Goal: Task Accomplishment & Management: Use online tool/utility

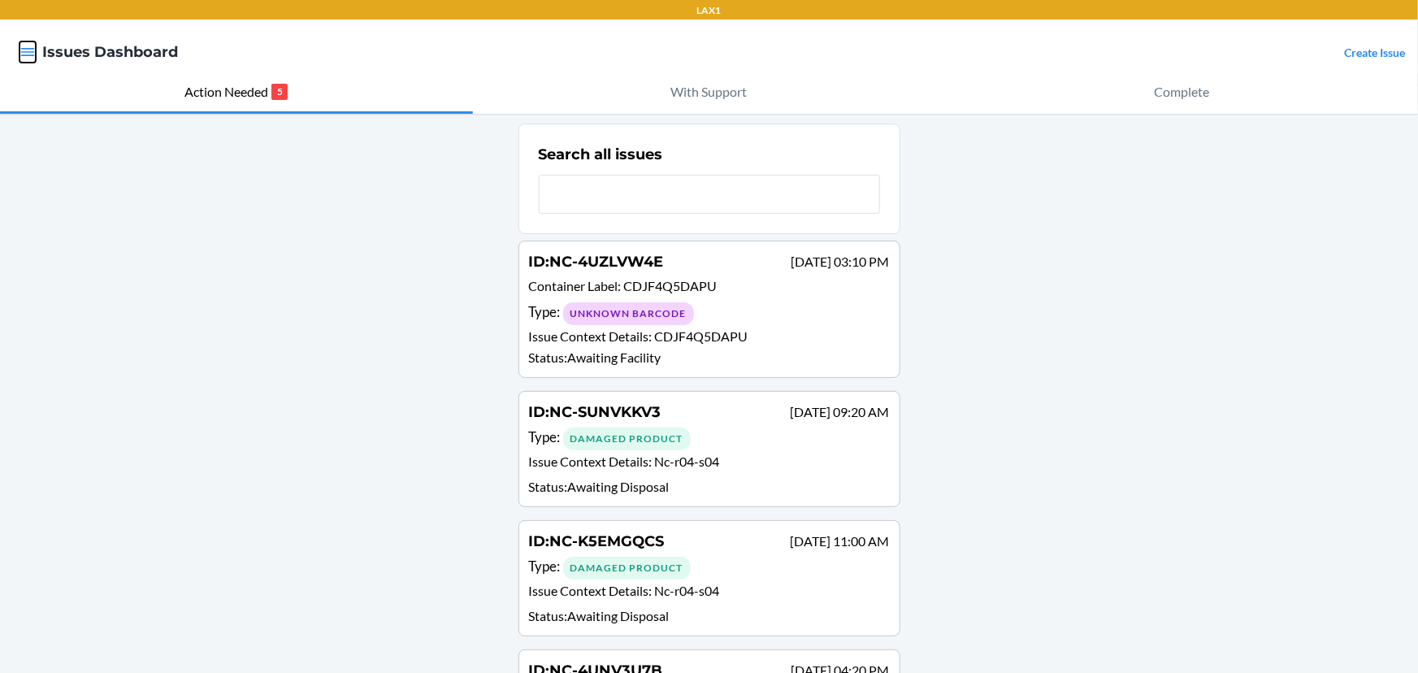
click at [30, 52] on icon "button" at bounding box center [28, 52] width 14 height 8
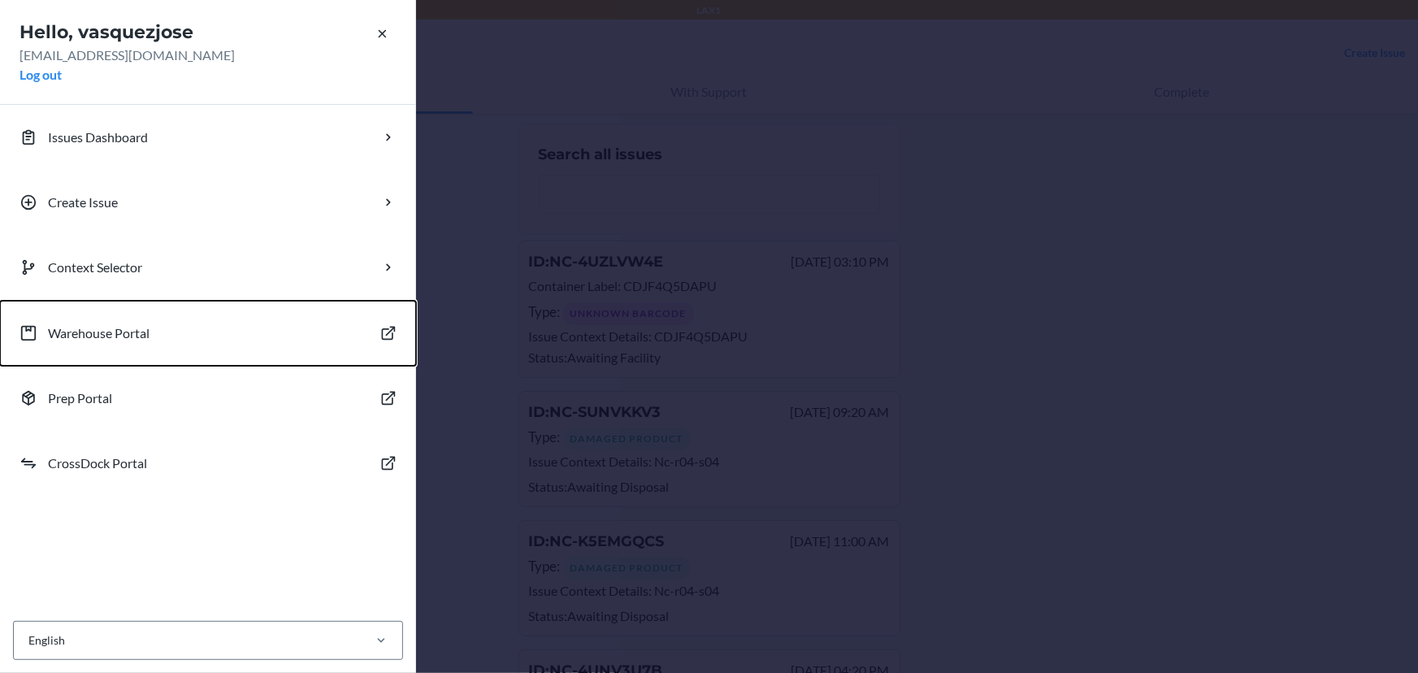
click at [96, 346] on button "Warehouse Portal" at bounding box center [208, 333] width 416 height 65
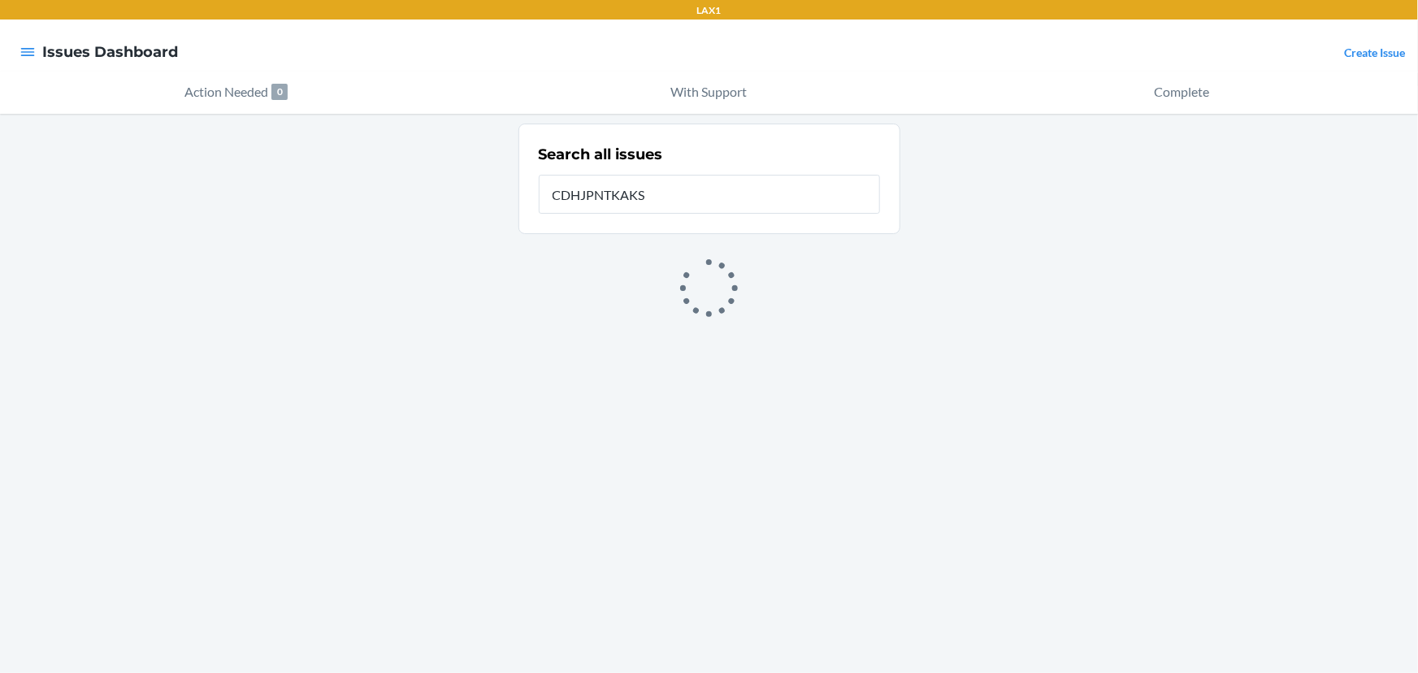
type input "CDHJPNTKAKS"
click at [34, 58] on icon "button" at bounding box center [27, 52] width 16 height 16
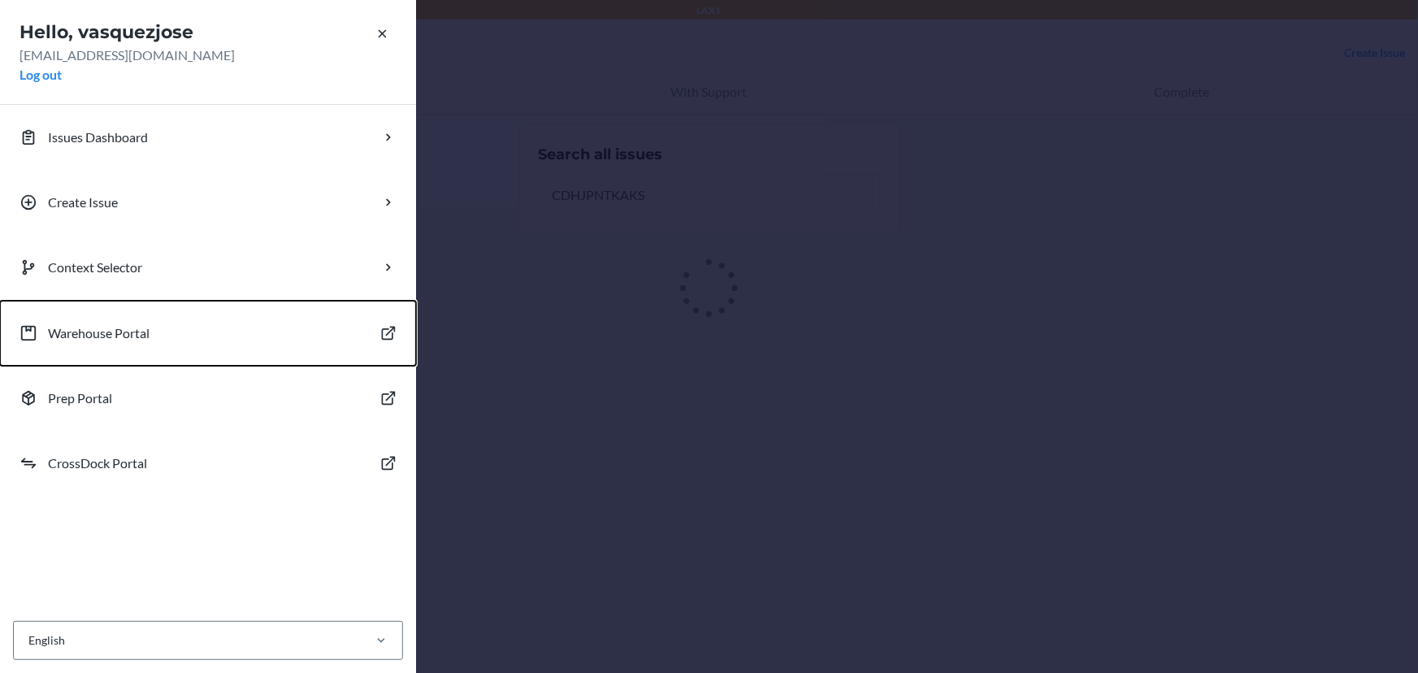
click at [102, 323] on p "Warehouse Portal" at bounding box center [99, 332] width 102 height 19
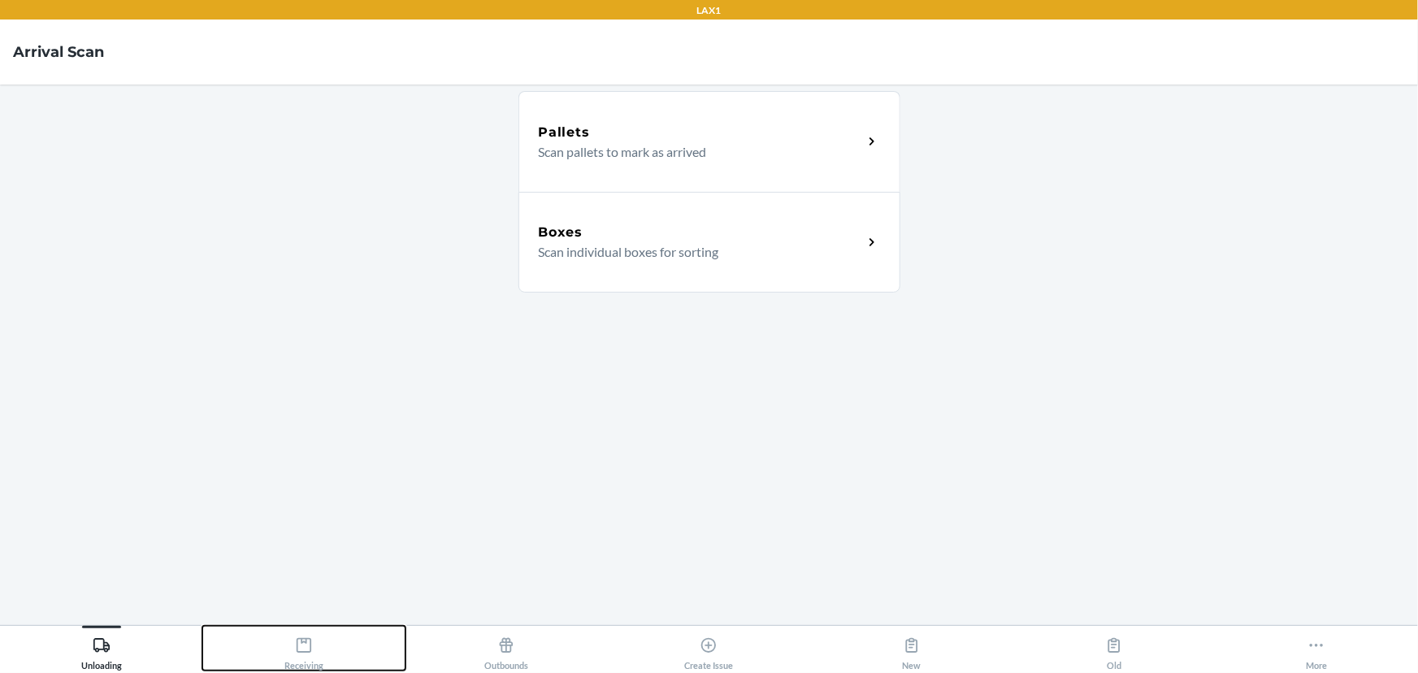
drag, startPoint x: 292, startPoint y: 647, endPoint x: 359, endPoint y: 500, distance: 160.7
click at [293, 647] on div "Receiving" at bounding box center [303, 650] width 39 height 41
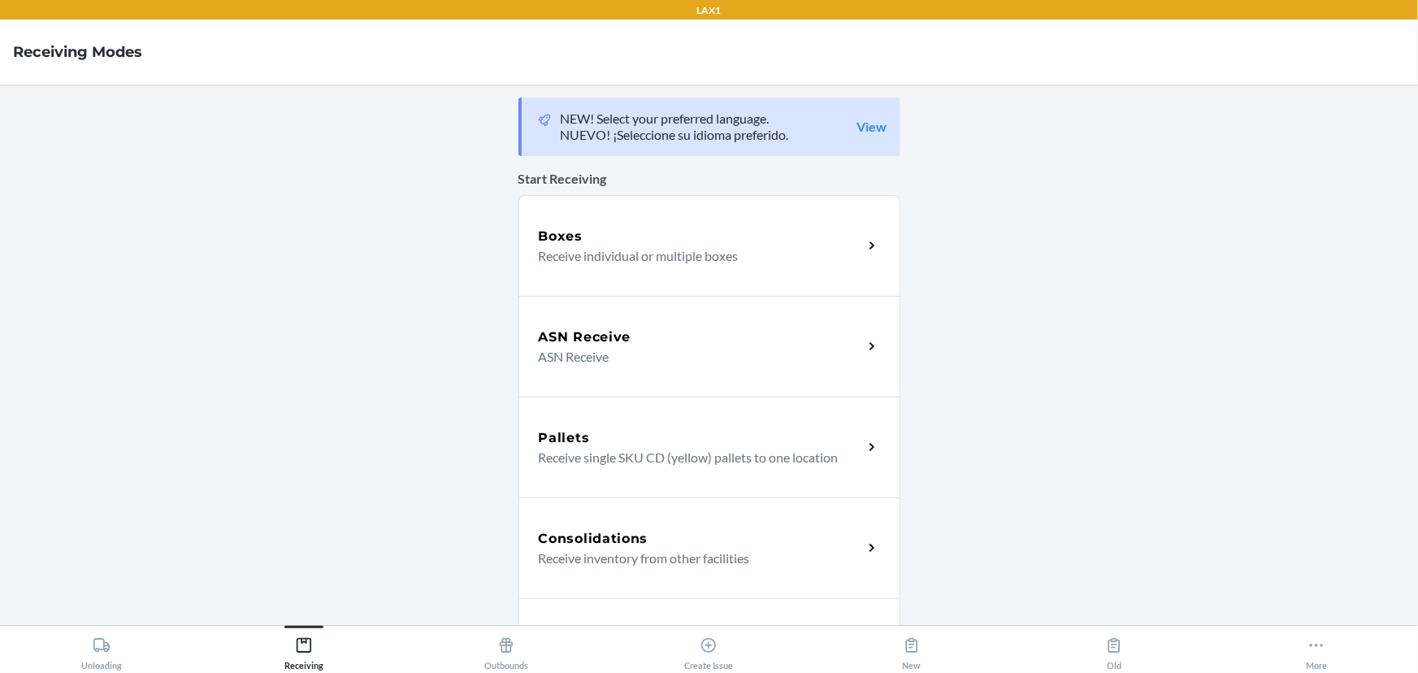
click at [656, 240] on div "Boxes" at bounding box center [701, 236] width 324 height 19
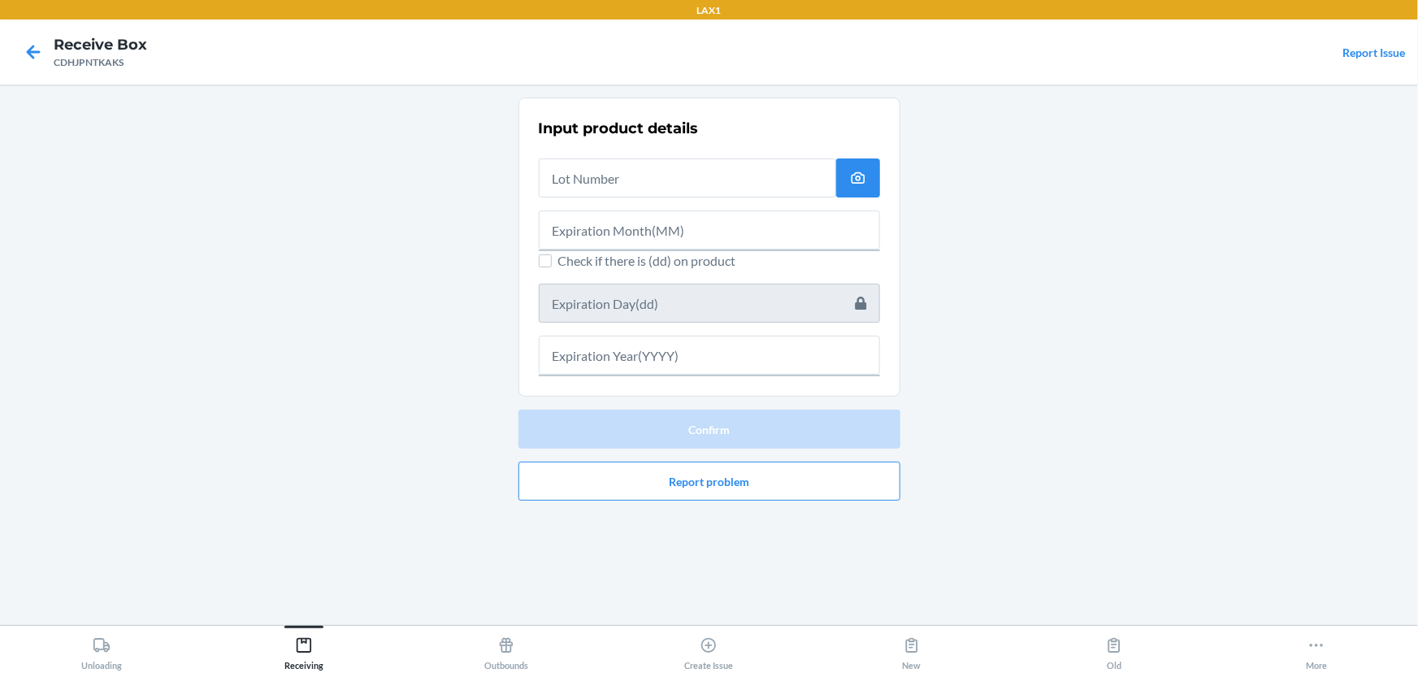
drag, startPoint x: 642, startPoint y: 435, endPoint x: 571, endPoint y: 188, distance: 256.9
click at [430, 167] on main "Input product details Check if there is (dd) on product Confirm Report problem" at bounding box center [709, 354] width 1418 height 540
click at [604, 182] on input "text" at bounding box center [687, 177] width 297 height 39
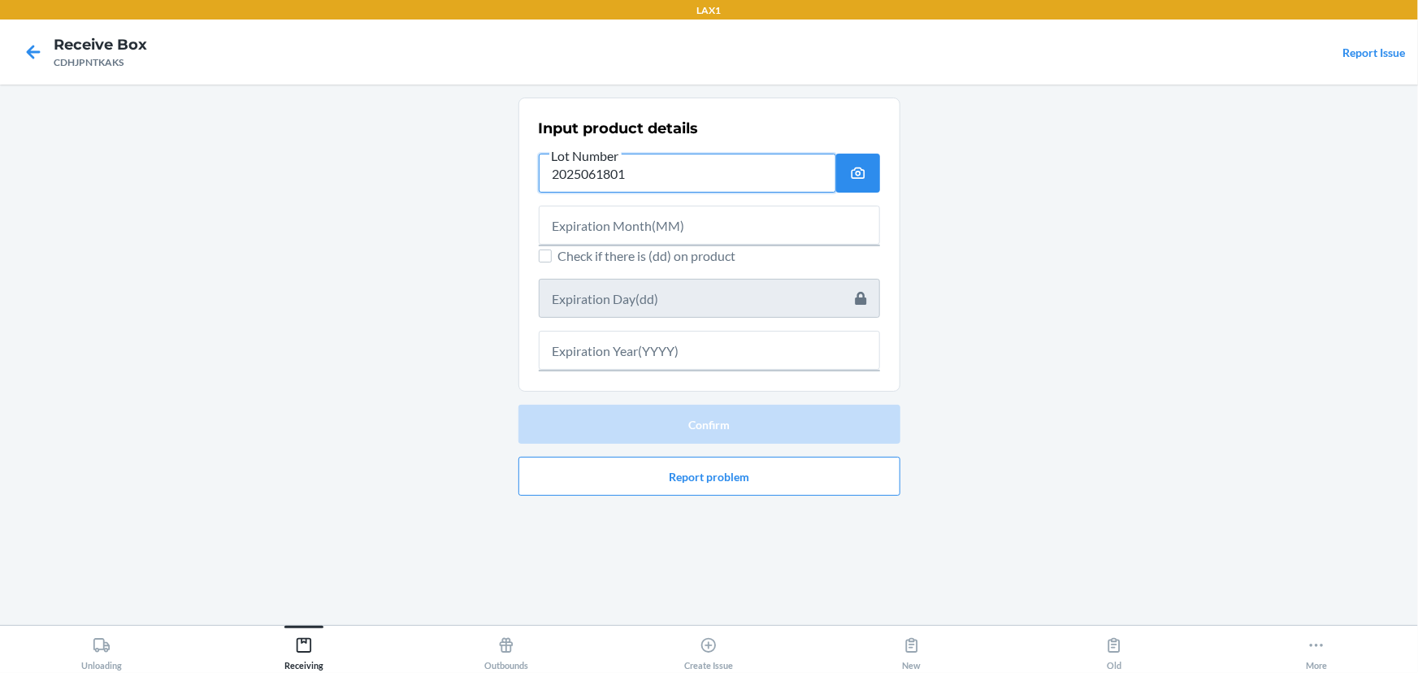
type input "2025061801"
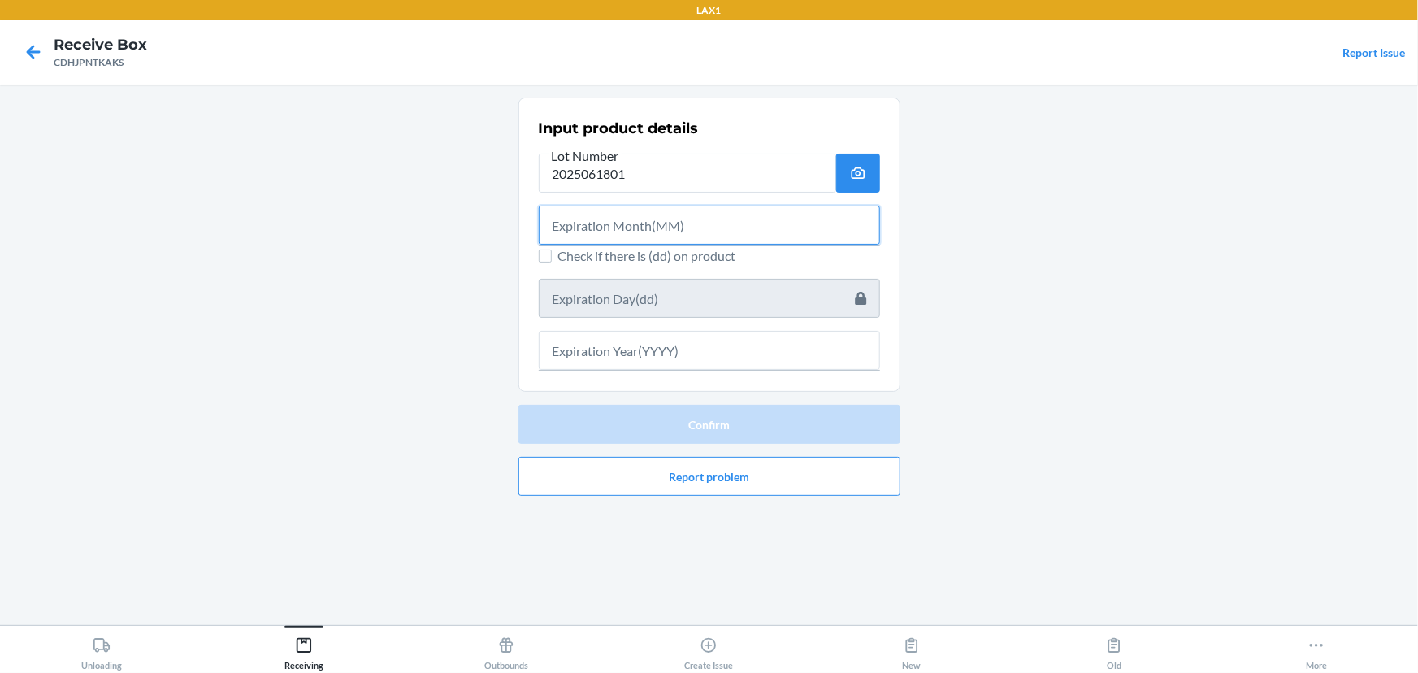
click at [651, 225] on input "text" at bounding box center [709, 225] width 341 height 39
type input "06"
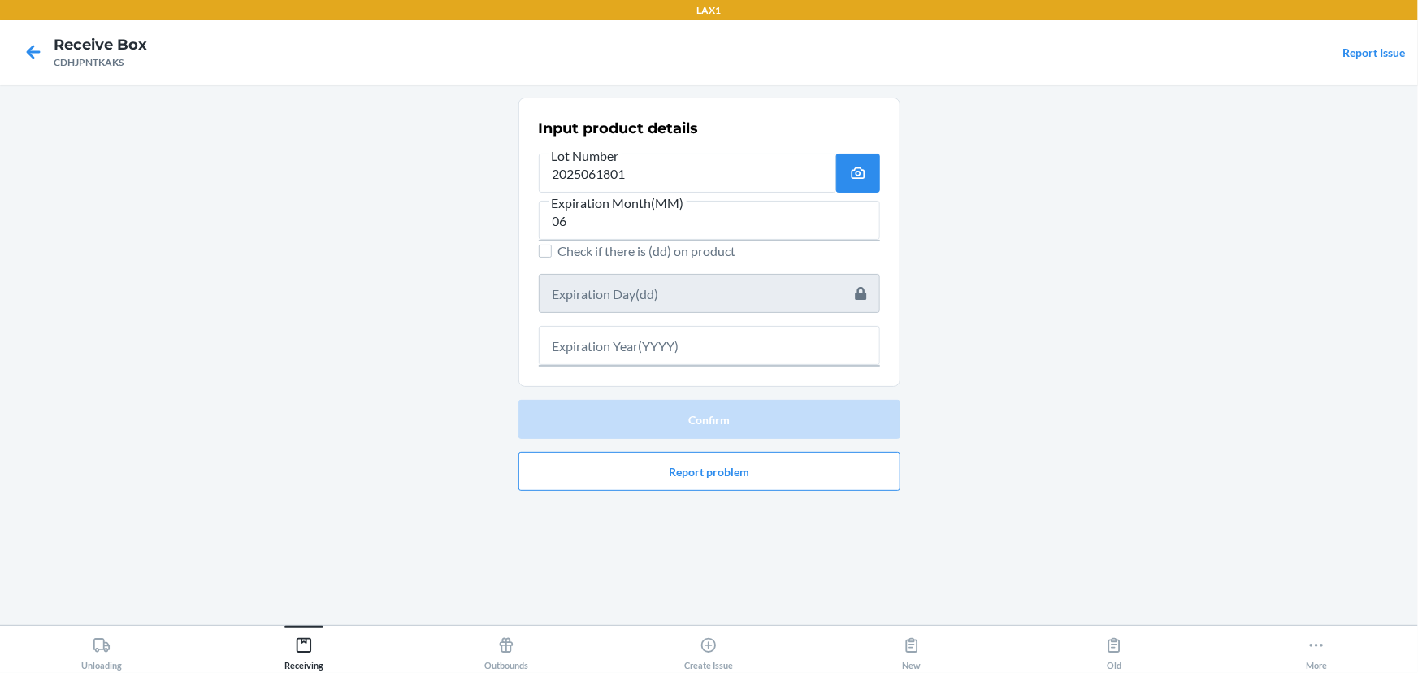
click at [602, 252] on span "Check if there is (dd) on product" at bounding box center [719, 250] width 322 height 19
click at [552, 252] on input "Check if there is (dd) on product" at bounding box center [545, 251] width 13 height 13
checkbox input "true"
click at [625, 292] on input "text" at bounding box center [709, 293] width 341 height 39
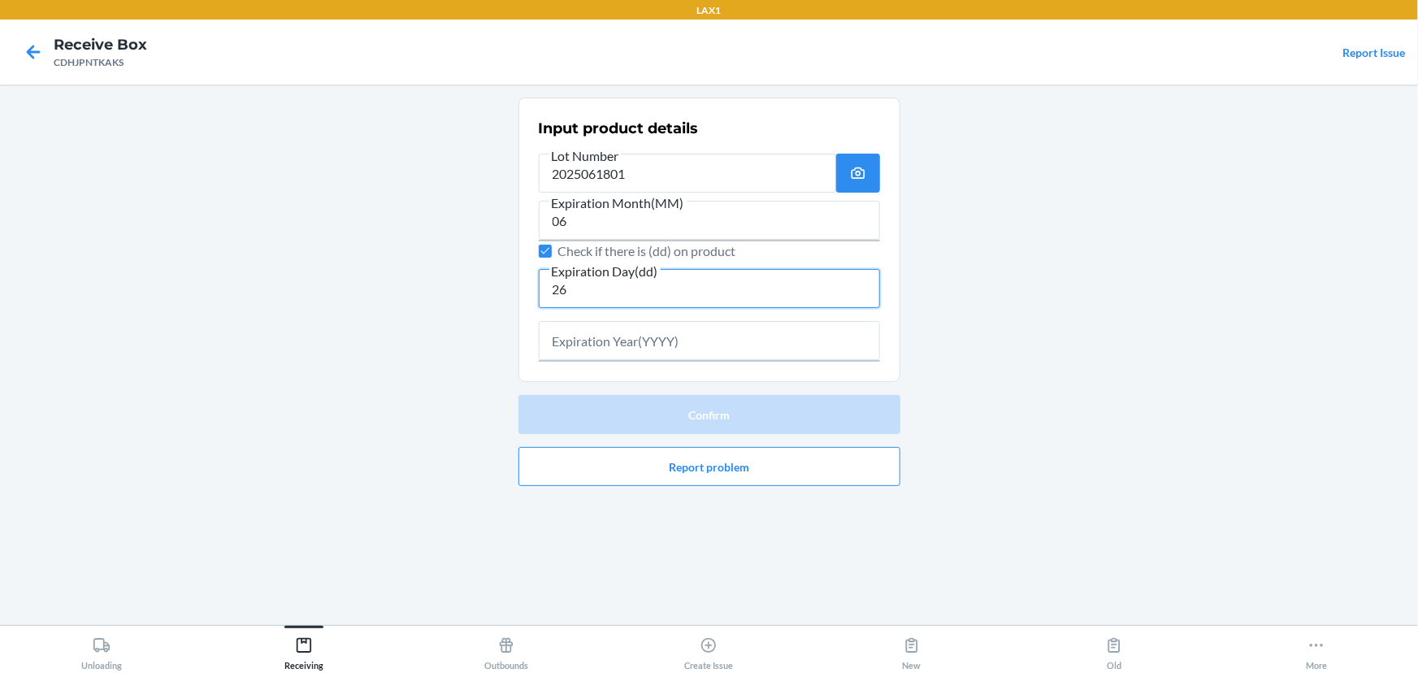
type input "26"
click at [638, 339] on input "text" at bounding box center [709, 340] width 341 height 39
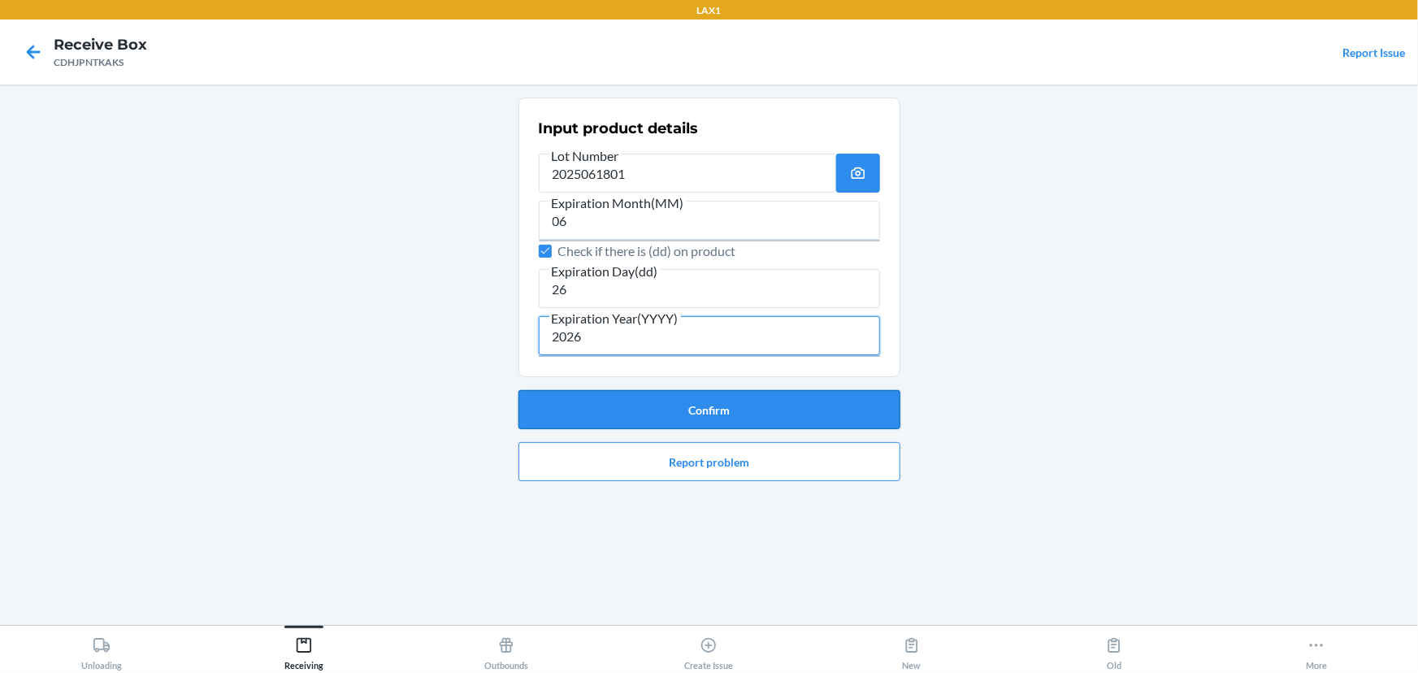
type input "2026"
click at [727, 401] on button "Confirm" at bounding box center [709, 409] width 382 height 39
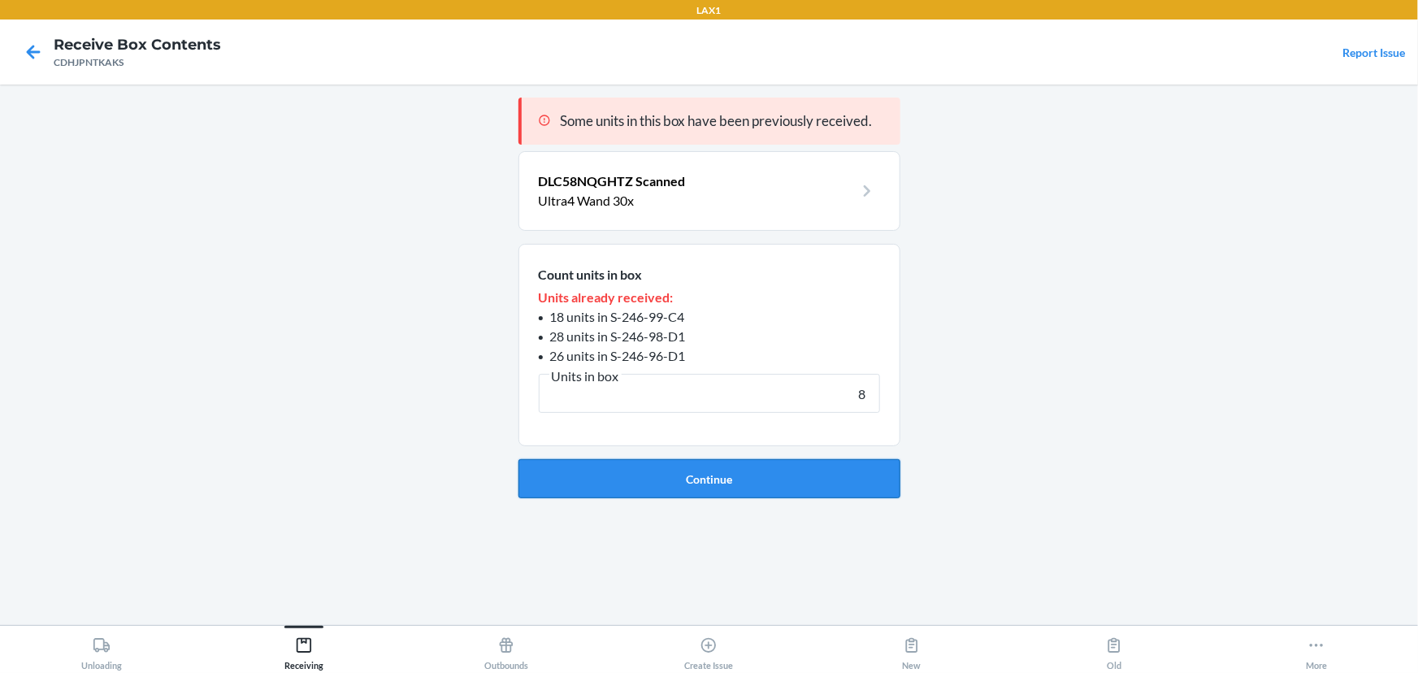
type input "8"
click at [721, 475] on button "Continue" at bounding box center [709, 478] width 382 height 39
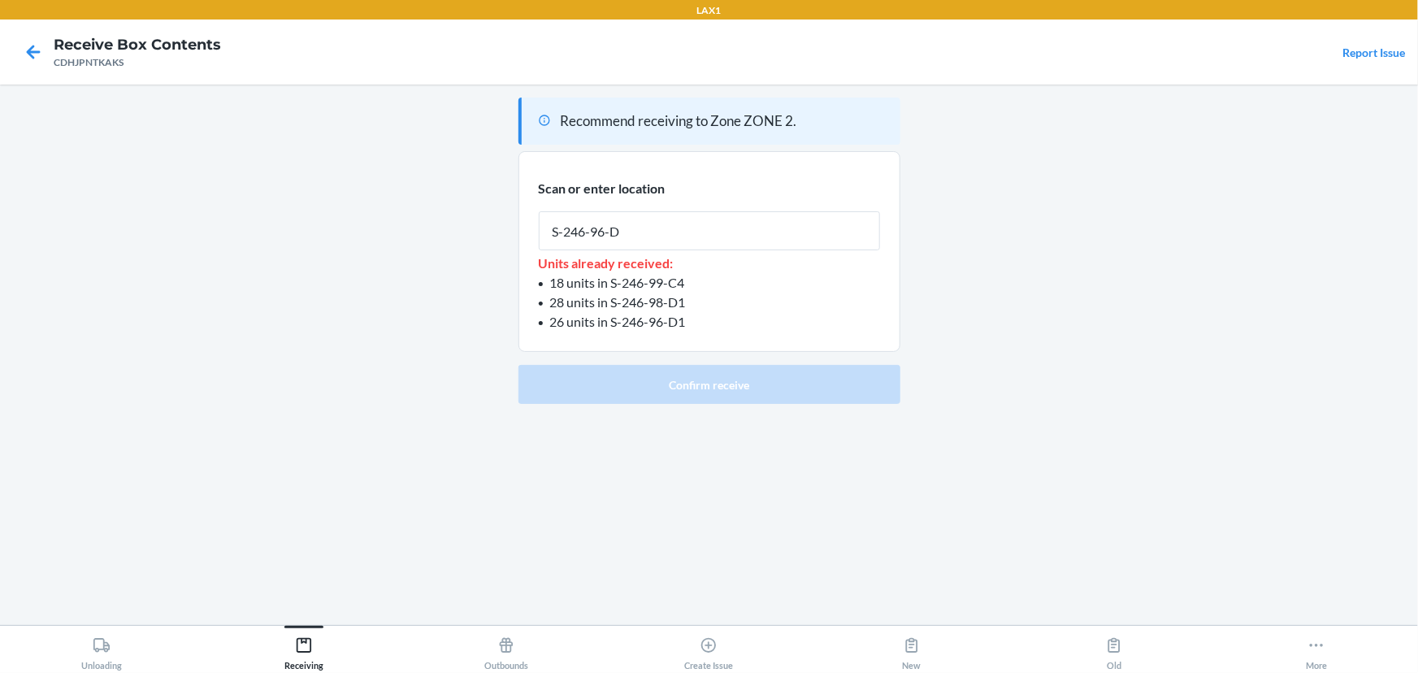
type input "S-246-96-D4"
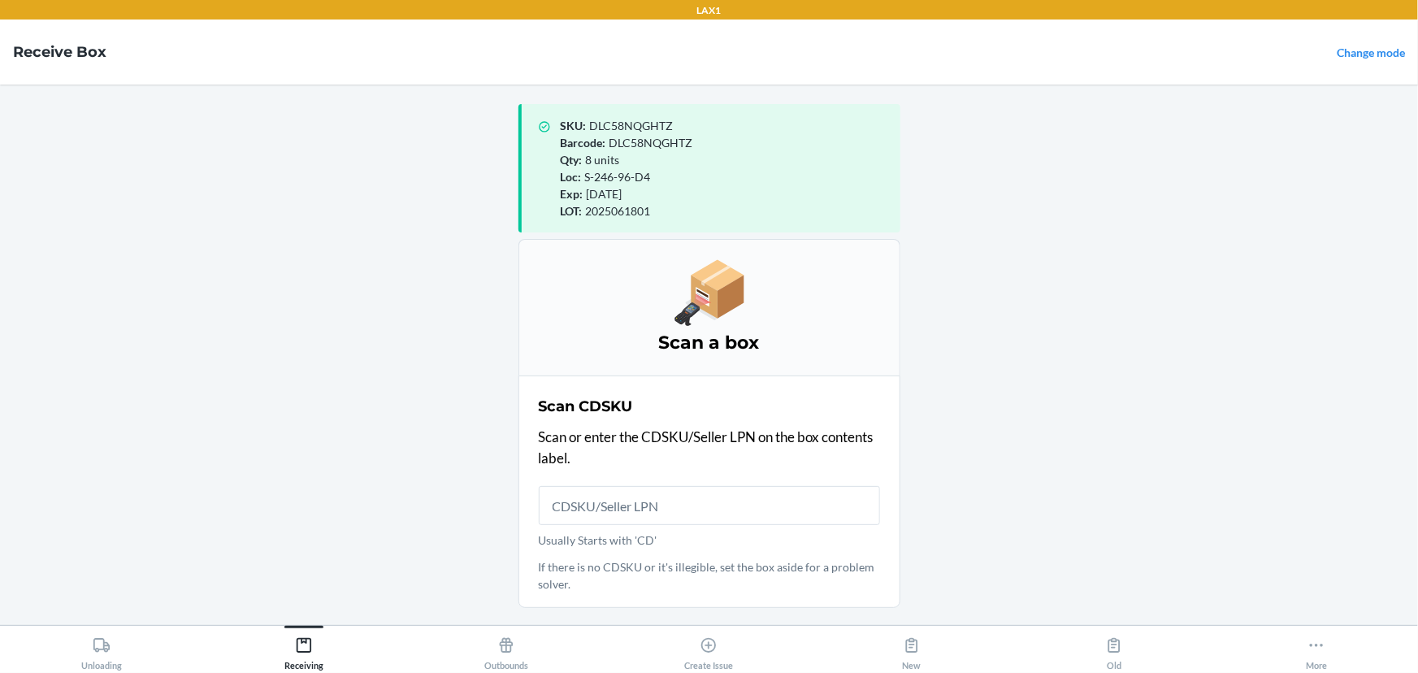
click at [632, 120] on span "DLC58NQGHTZ" at bounding box center [632, 126] width 84 height 14
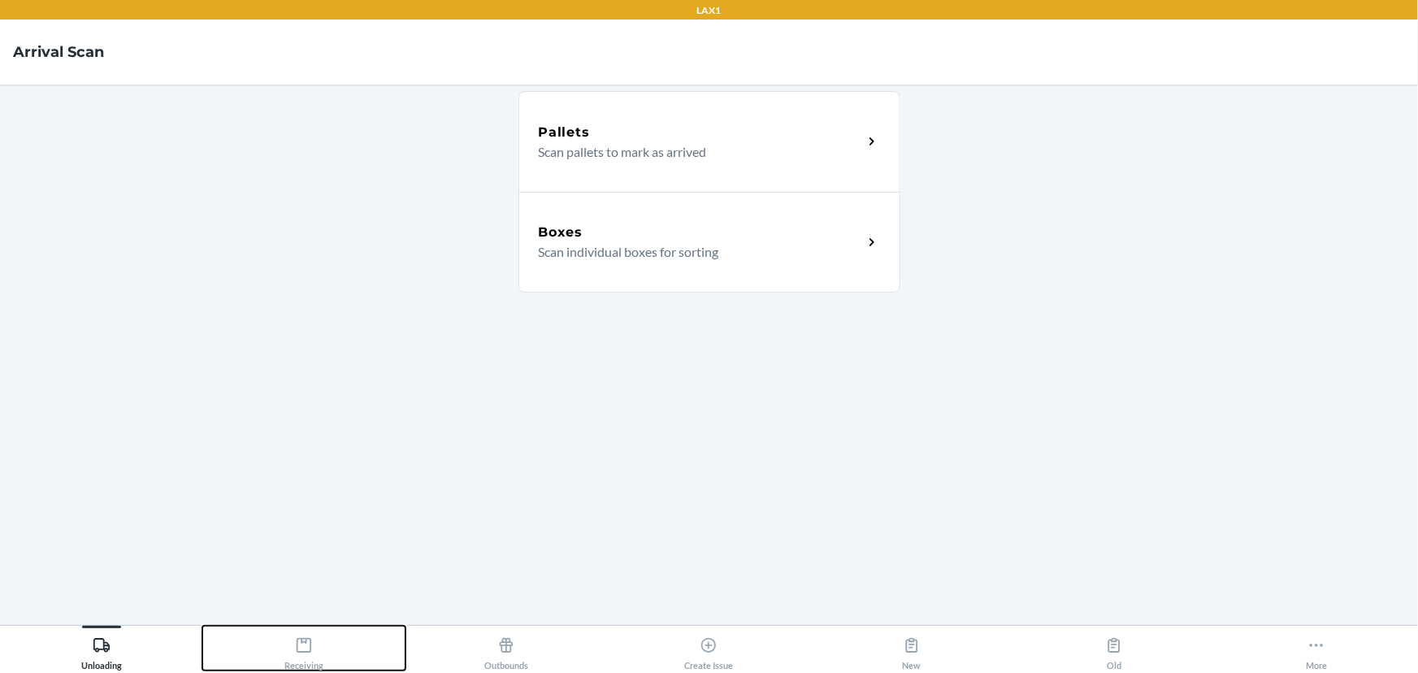
click at [321, 652] on div "Receiving" at bounding box center [303, 650] width 39 height 41
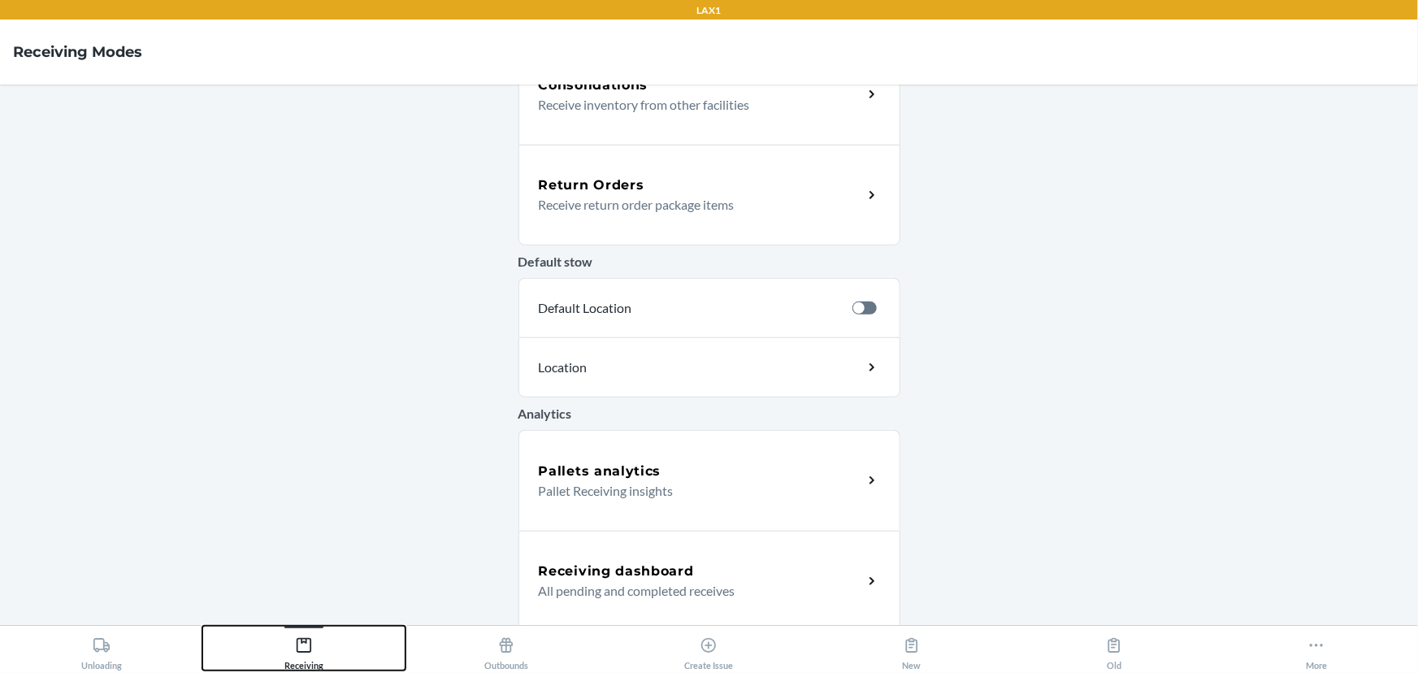
scroll to position [459, 0]
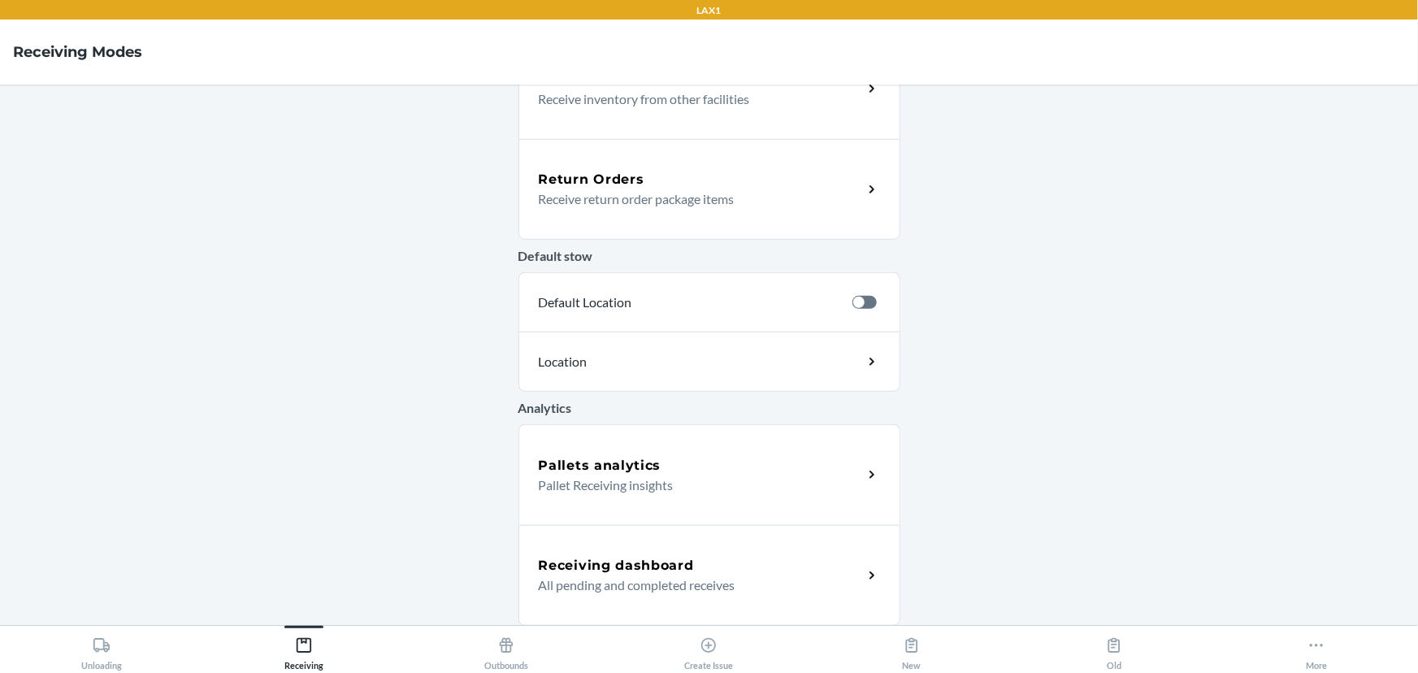
click at [628, 575] on p "All pending and completed receives" at bounding box center [694, 584] width 311 height 19
